Goal: Task Accomplishment & Management: Manage account settings

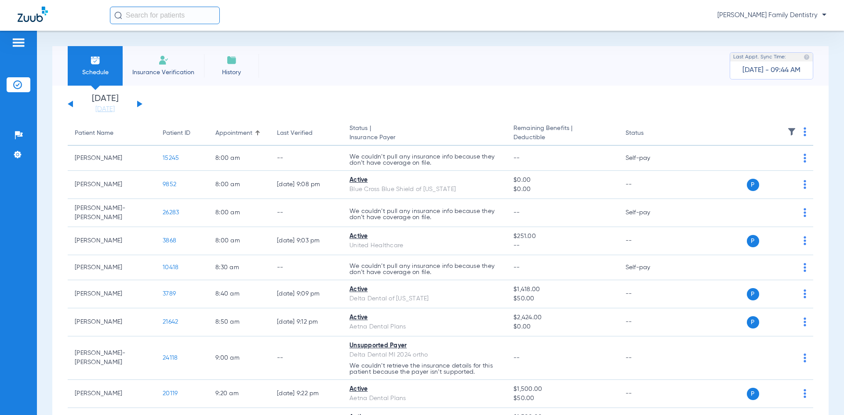
click at [73, 102] on div "[DATE] [DATE] [DATE] [DATE] [DATE] [DATE] [DATE] [DATE] [DATE] [DATE] [DATE] [D…" at bounding box center [105, 103] width 75 height 19
click at [70, 103] on button at bounding box center [70, 104] width 5 height 7
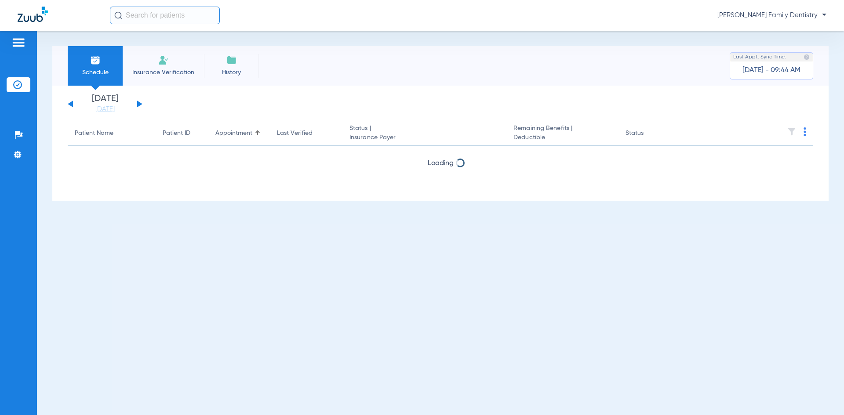
click at [70, 103] on button at bounding box center [70, 104] width 5 height 7
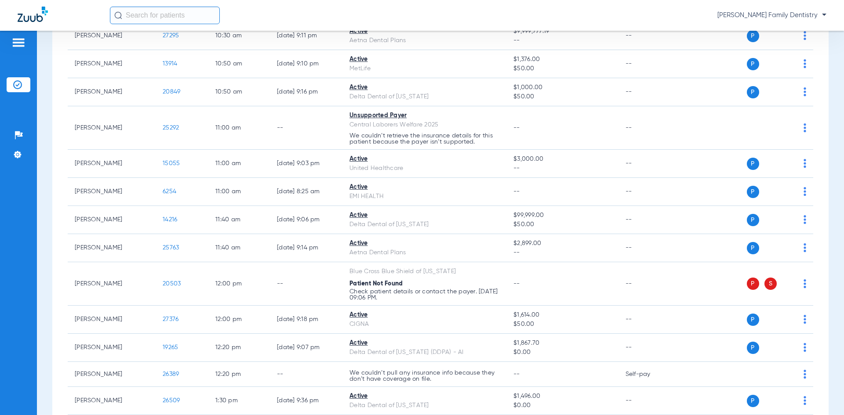
scroll to position [483, 0]
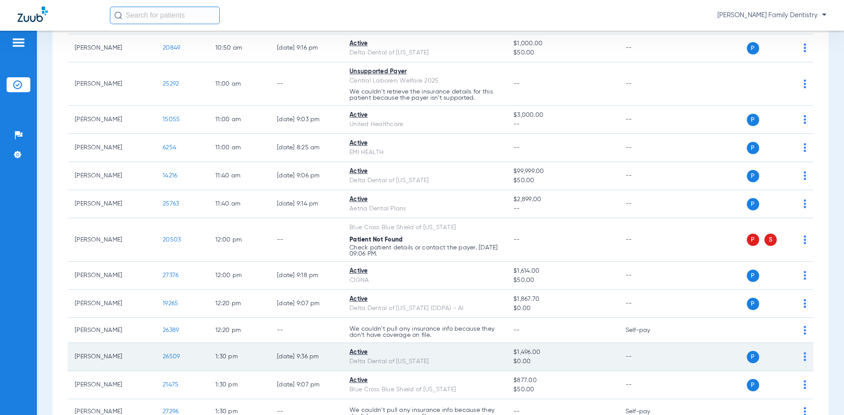
click at [111, 348] on td "[PERSON_NAME]" at bounding box center [112, 357] width 88 height 28
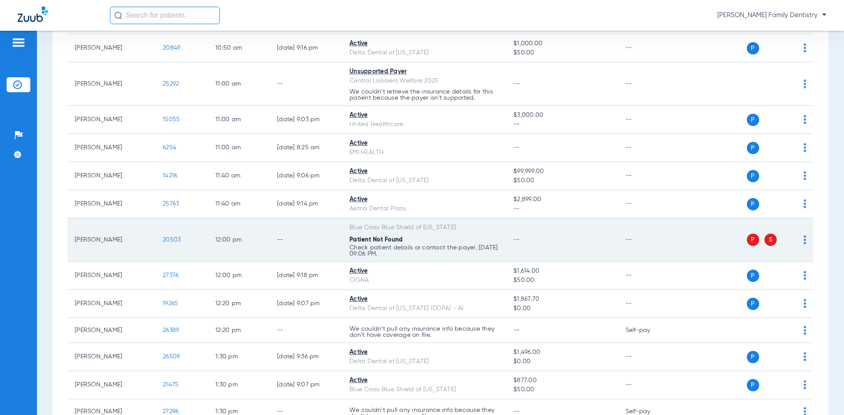
click at [803, 237] on img at bounding box center [804, 240] width 3 height 9
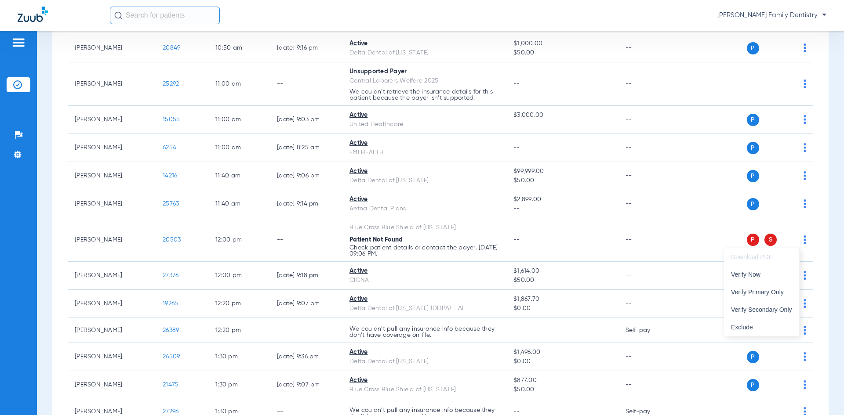
click at [656, 237] on div at bounding box center [422, 207] width 844 height 415
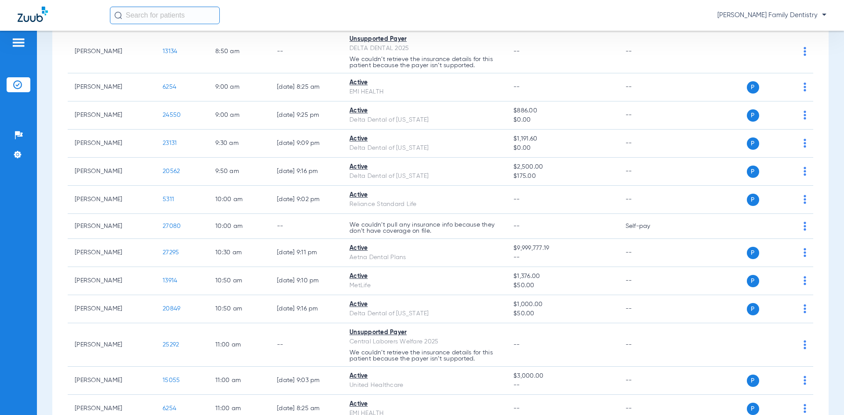
scroll to position [220, 0]
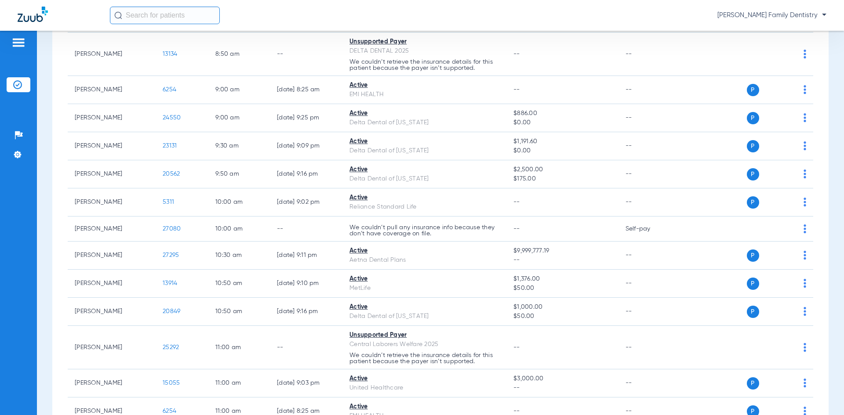
click at [157, 10] on input "text" at bounding box center [165, 16] width 110 height 18
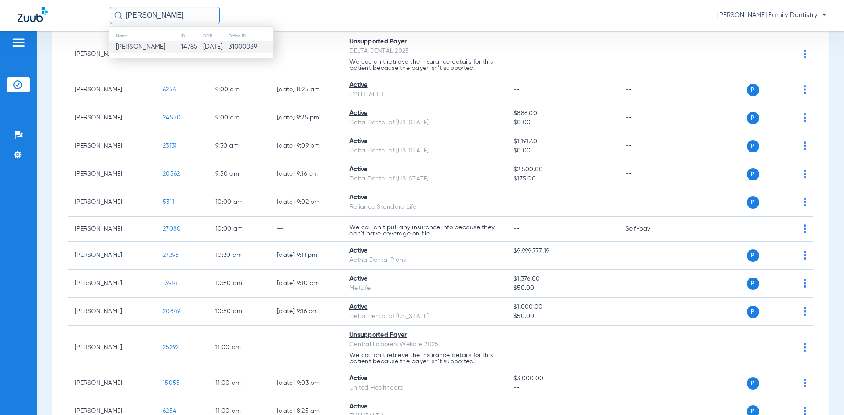
click at [159, 47] on td "[PERSON_NAME]" at bounding box center [144, 47] width 71 height 12
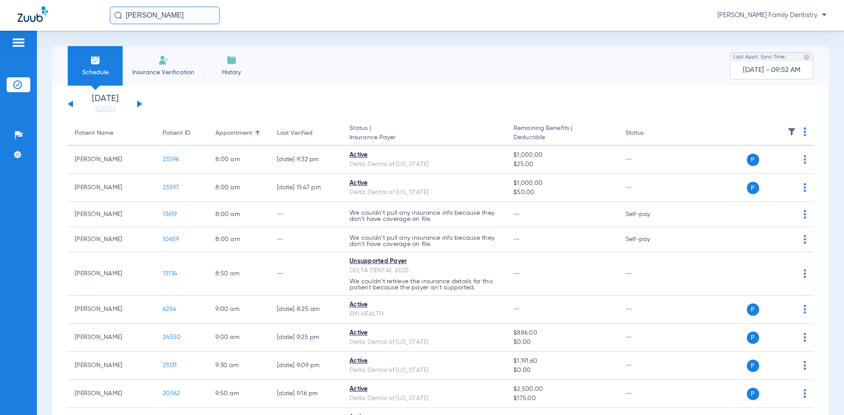
click at [171, 24] on input "[PERSON_NAME]" at bounding box center [165, 16] width 110 height 18
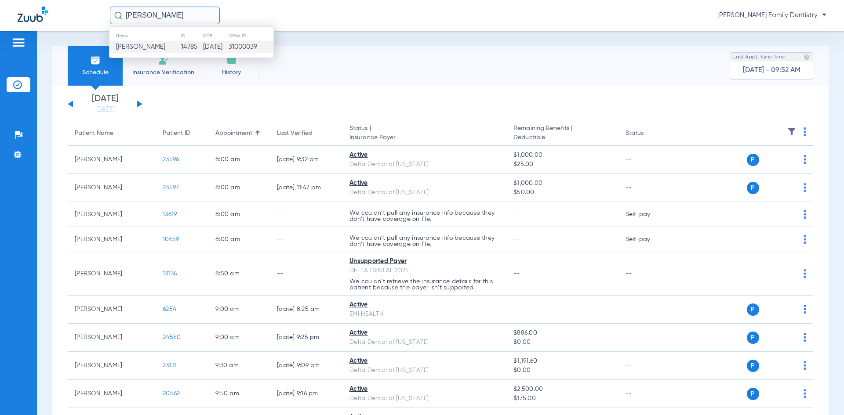
click at [181, 47] on td "14785" at bounding box center [192, 47] width 22 height 12
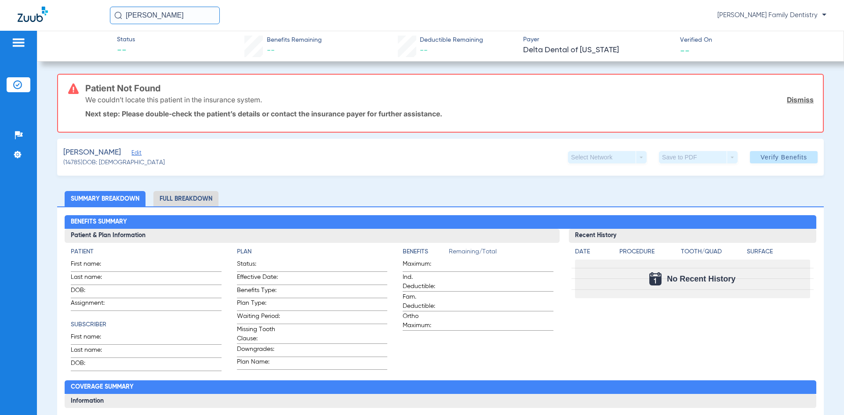
drag, startPoint x: 84, startPoint y: 86, endPoint x: 283, endPoint y: 116, distance: 200.4
click at [283, 116] on div "Patient Not Found We couldn’t locate this patient in the insurance system. Dism…" at bounding box center [440, 103] width 766 height 59
click at [495, 114] on p "Next step: Please double-check the patient’s details or contact the insurance p…" at bounding box center [449, 113] width 728 height 9
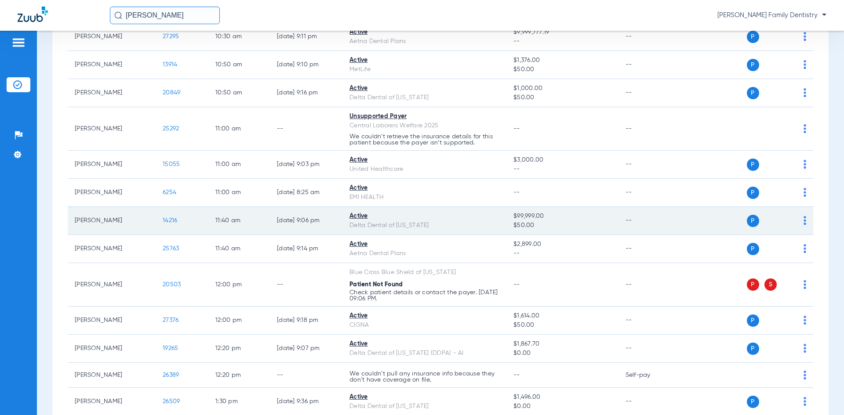
scroll to position [439, 0]
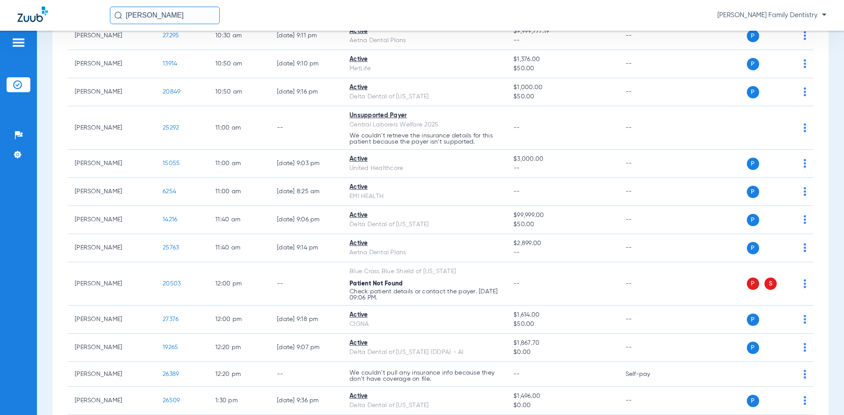
drag, startPoint x: 186, startPoint y: 16, endPoint x: 14, endPoint y: -11, distance: 174.4
click at [14, 0] on html "[PERSON_NAME] [PERSON_NAME] Family Dentistry Patients Insurance Verification Se…" at bounding box center [422, 207] width 844 height 415
type input "[PERSON_NAME]"
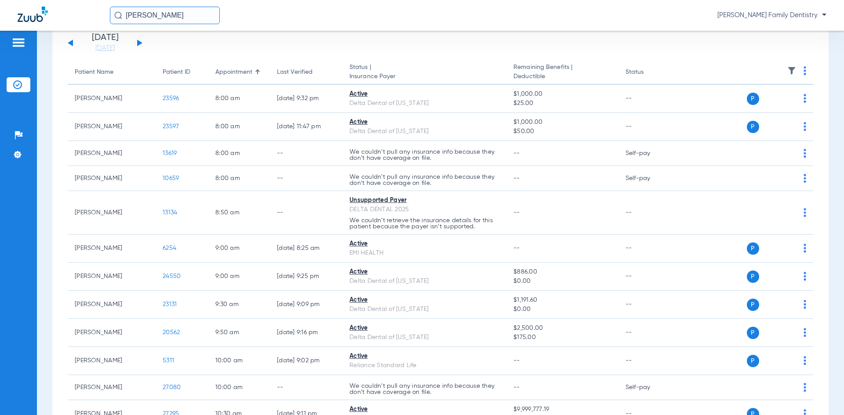
scroll to position [0, 0]
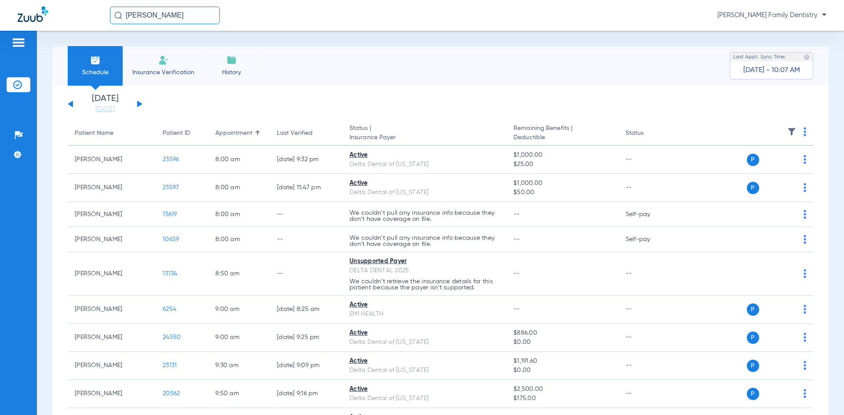
click at [204, 21] on input "[PERSON_NAME]" at bounding box center [165, 16] width 110 height 18
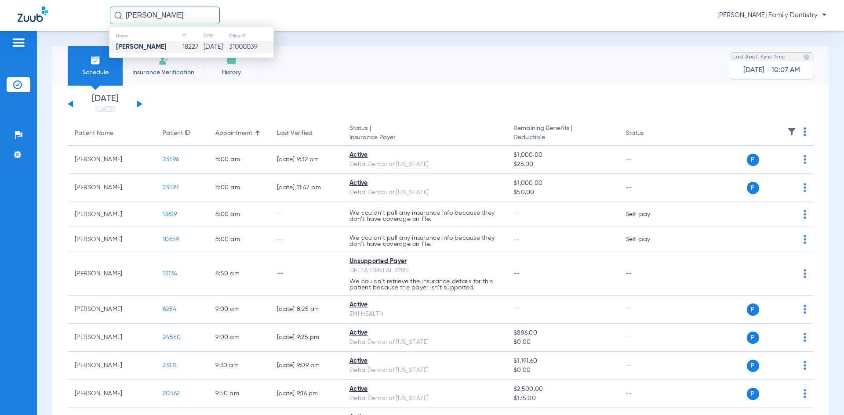
click at [149, 44] on strong "[PERSON_NAME]" at bounding box center [141, 47] width 51 height 7
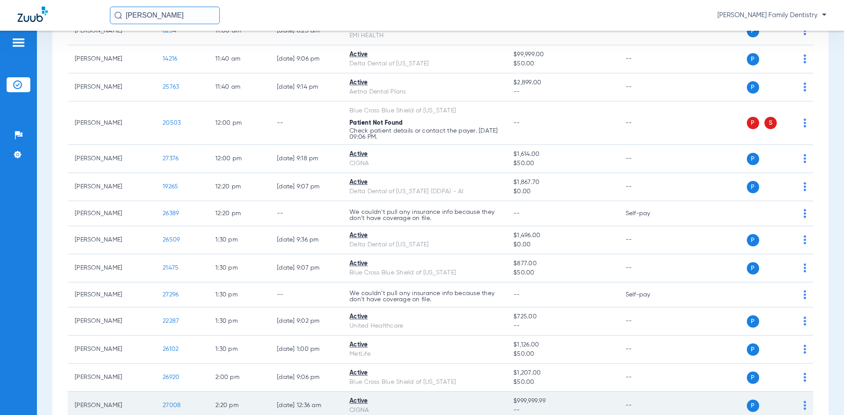
scroll to position [556, 0]
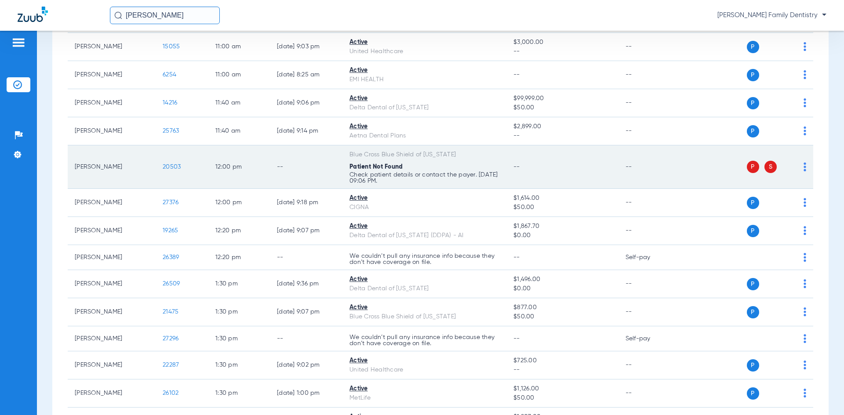
click at [796, 167] on div "P S" at bounding box center [742, 167] width 129 height 12
click at [803, 167] on img at bounding box center [804, 167] width 3 height 9
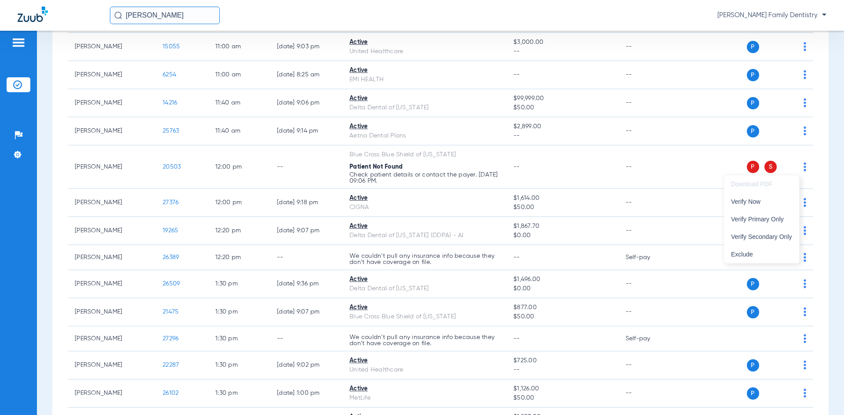
click at [534, 158] on div at bounding box center [422, 207] width 844 height 415
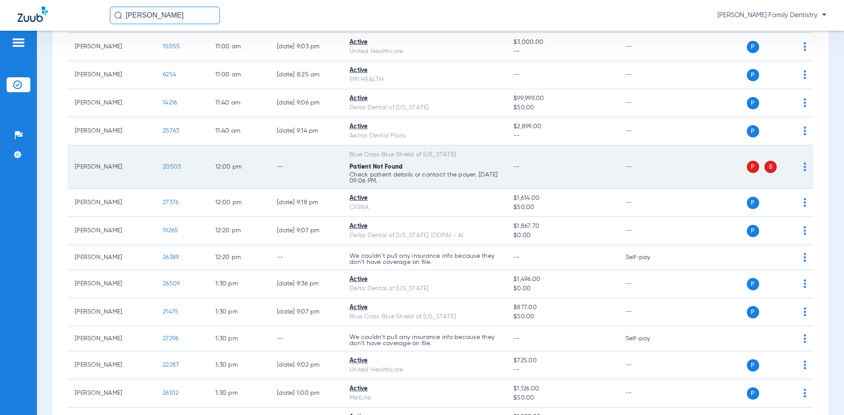
click at [494, 155] on div "Blue Cross Blue Shield of [US_STATE]" at bounding box center [424, 154] width 150 height 9
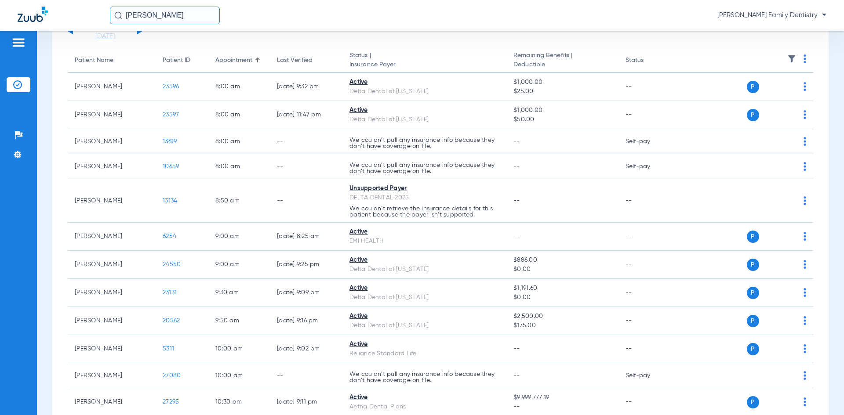
scroll to position [0, 0]
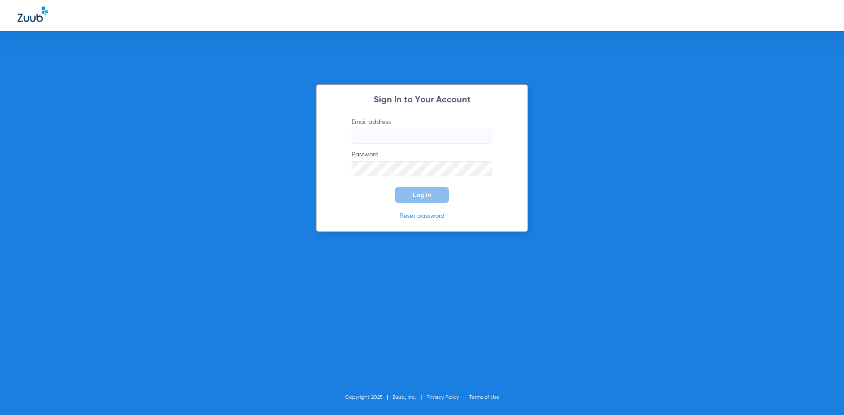
click at [403, 129] on input "Email address" at bounding box center [422, 136] width 141 height 15
type input "[EMAIL_ADDRESS][DOMAIN_NAME]"
click at [395, 187] on button "Log In" at bounding box center [422, 195] width 54 height 16
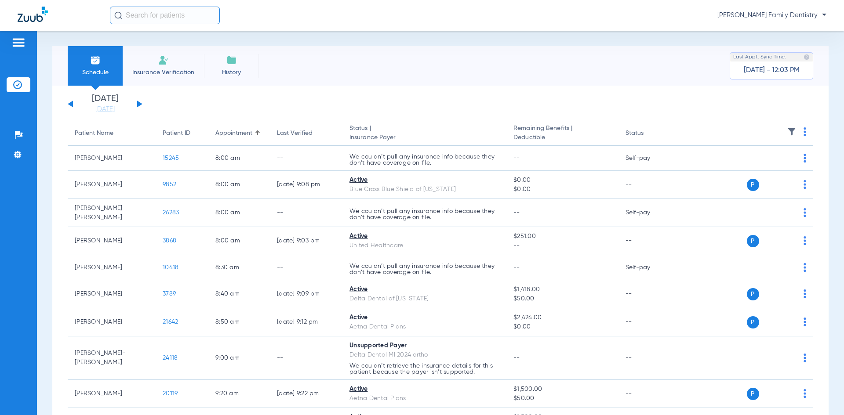
click at [71, 104] on button at bounding box center [70, 104] width 5 height 7
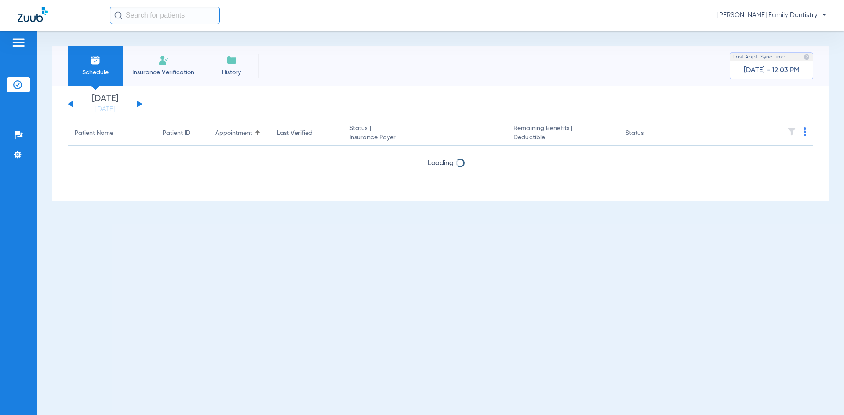
click at [71, 104] on button at bounding box center [70, 104] width 5 height 7
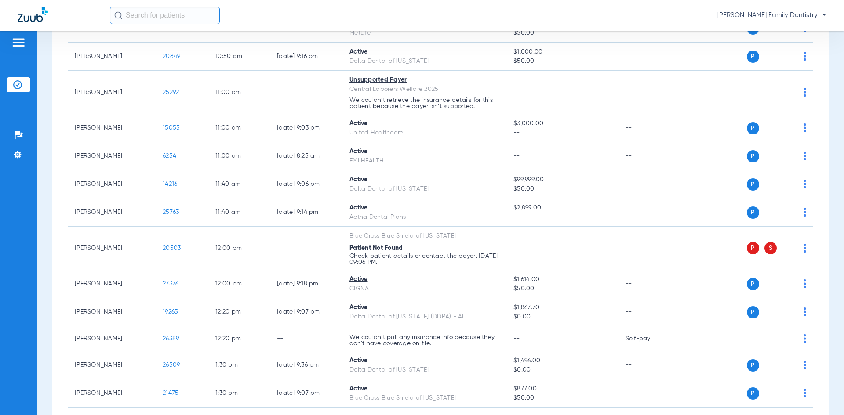
scroll to position [527, 0]
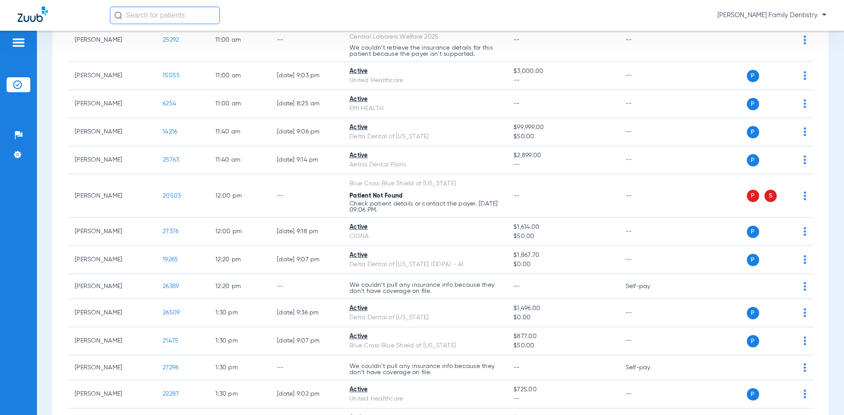
click at [278, 14] on div "[PERSON_NAME] Family Dentistry" at bounding box center [468, 16] width 716 height 18
